Goal: Task Accomplishment & Management: Manage account settings

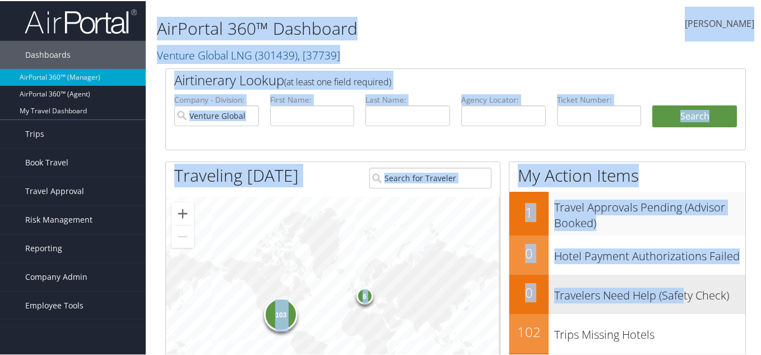
drag, startPoint x: 146, startPoint y: 24, endPoint x: 681, endPoint y: 272, distance: 589.7
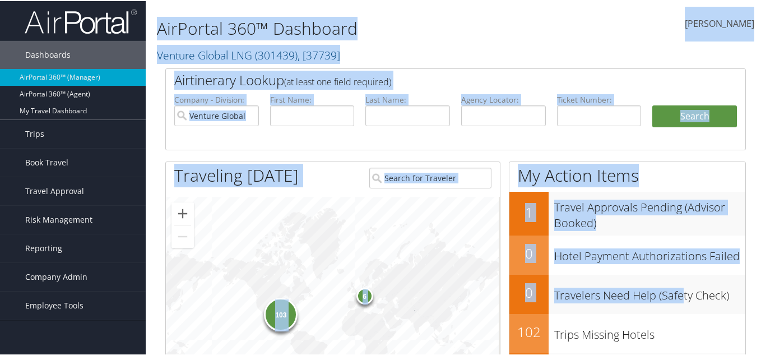
click at [432, 39] on h1 "AirPortal 360™ Dashboard" at bounding box center [356, 28] width 398 height 24
click at [399, 50] on h2 "Venture Global LNG ( 301439 ) , [ 37739 ]" at bounding box center [356, 53] width 398 height 19
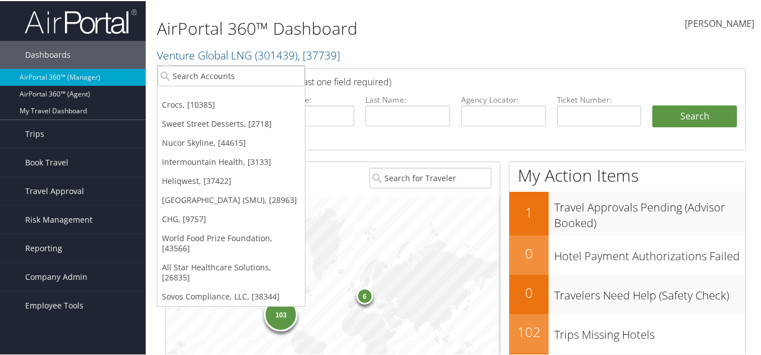
click at [164, 19] on h1 "AirPortal 360™ Dashboard" at bounding box center [356, 28] width 398 height 24
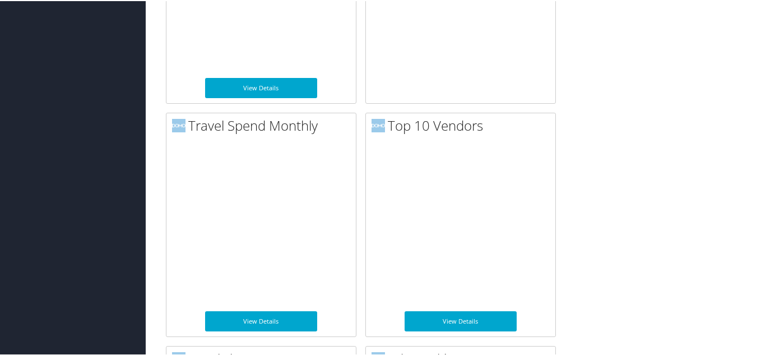
scroll to position [906, 0]
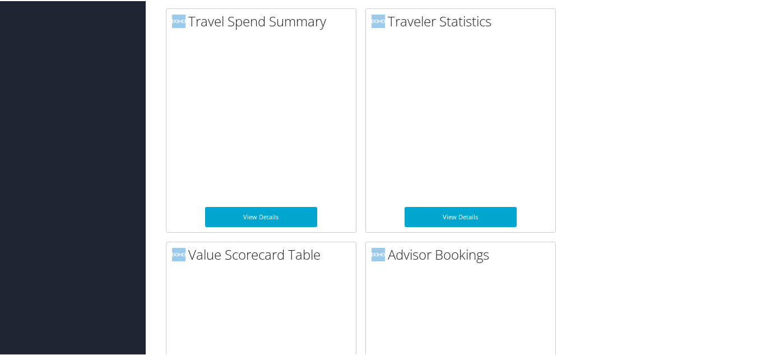
drag, startPoint x: 161, startPoint y: 26, endPoint x: 555, endPoint y: 317, distance: 489.6
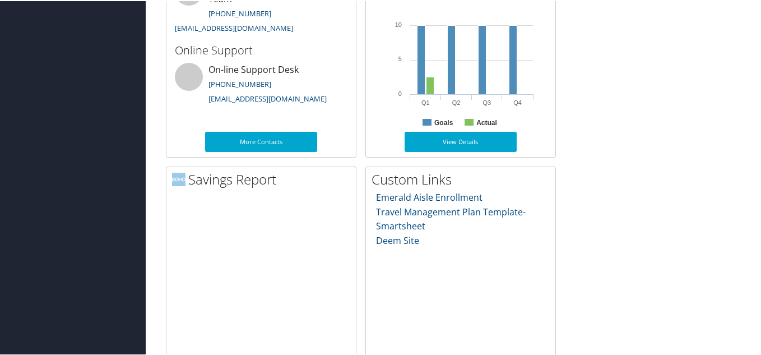
scroll to position [0, 0]
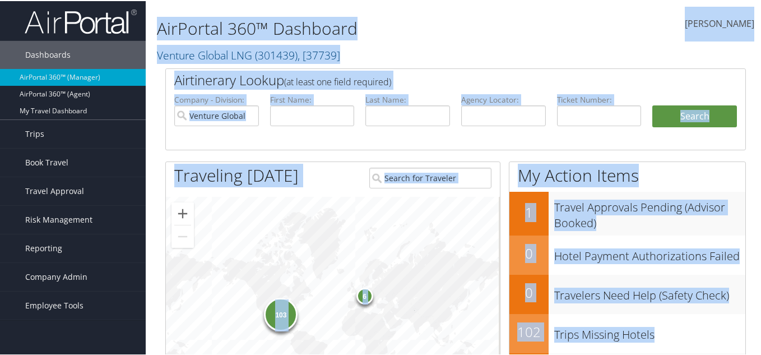
click at [349, 16] on h1 "AirPortal 360™ Dashboard" at bounding box center [356, 28] width 398 height 24
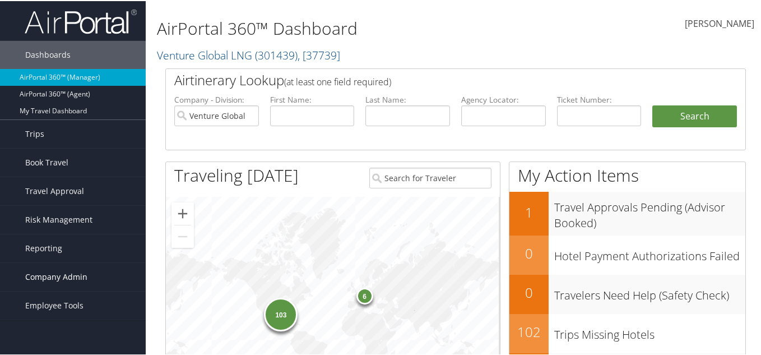
click at [56, 272] on span "Company Admin" at bounding box center [56, 276] width 62 height 28
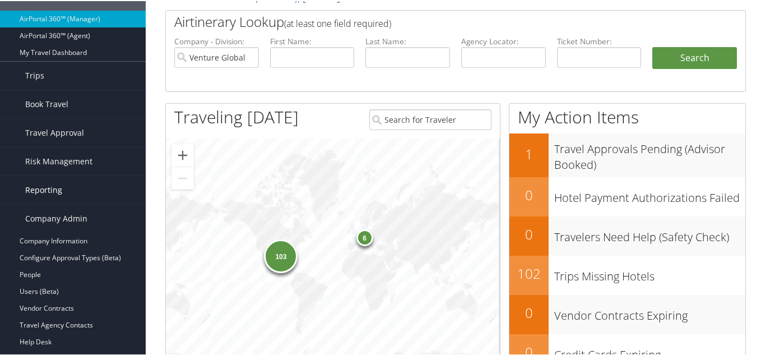
scroll to position [168, 0]
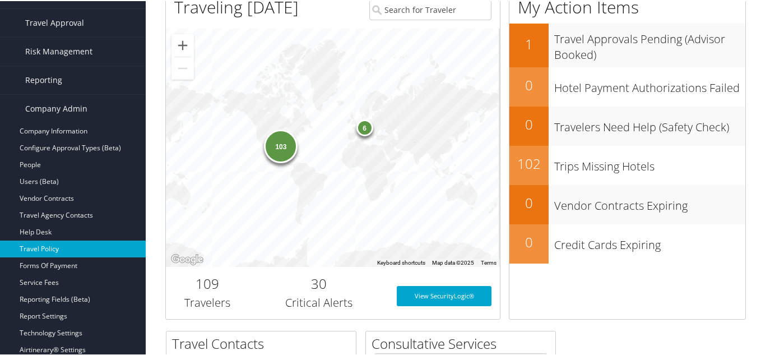
click at [80, 244] on link "Travel Policy" at bounding box center [73, 247] width 146 height 17
